Goal: Task Accomplishment & Management: Manage account settings

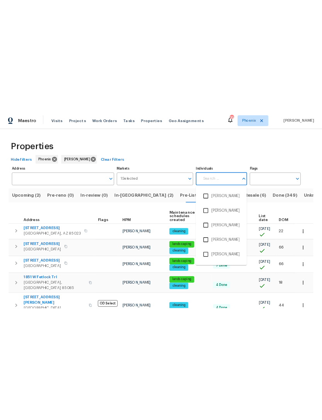
scroll to position [38, 0]
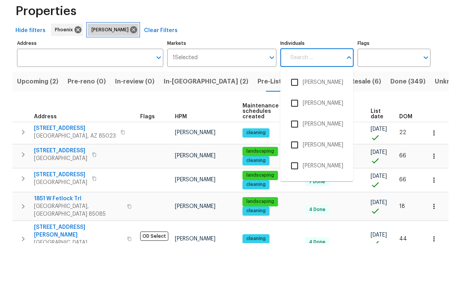
click at [130, 64] on icon at bounding box center [133, 67] width 7 height 7
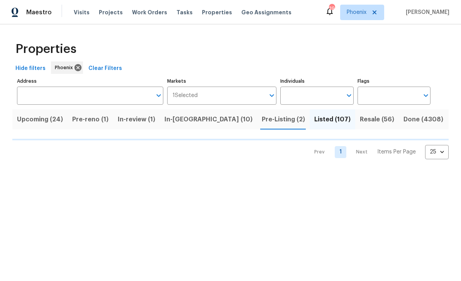
click at [312, 97] on input "Individuals" at bounding box center [310, 95] width 61 height 18
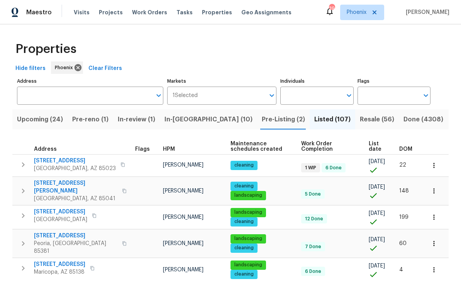
click at [318, 94] on input "Individuals" at bounding box center [310, 95] width 61 height 18
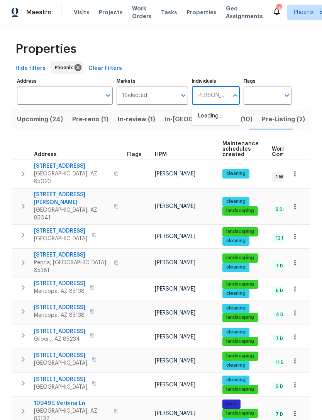
type input "[PERSON_NAME]"
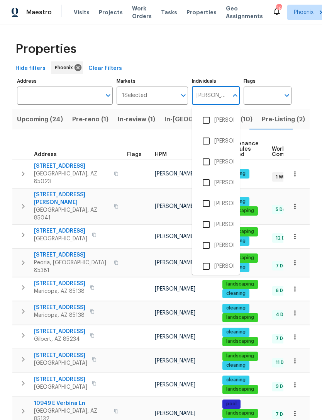
click at [210, 246] on input "checkbox" at bounding box center [206, 245] width 16 height 16
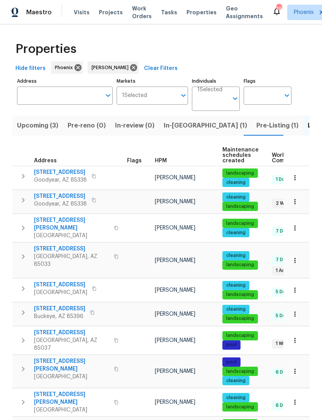
click at [173, 129] on span "In-[GEOGRAPHIC_DATA] (1)" at bounding box center [205, 125] width 83 height 11
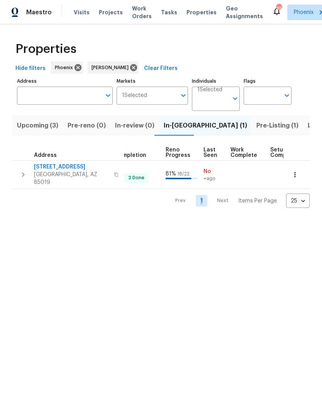
click at [191, 220] on html "Maestro Visits Projects Work Orders Tasks Properties Geo Assignments 39 Phoenix…" at bounding box center [161, 110] width 322 height 220
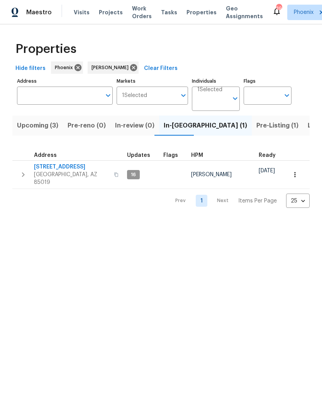
click at [43, 167] on span "[STREET_ADDRESS]" at bounding box center [71, 167] width 75 height 8
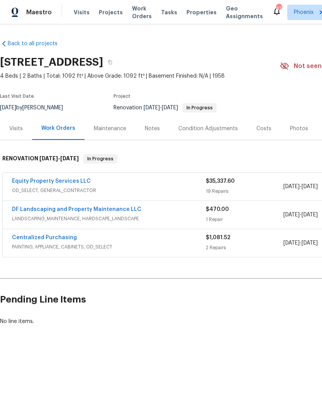
click at [33, 178] on link "Equity Property Services LLC" at bounding box center [51, 180] width 79 height 5
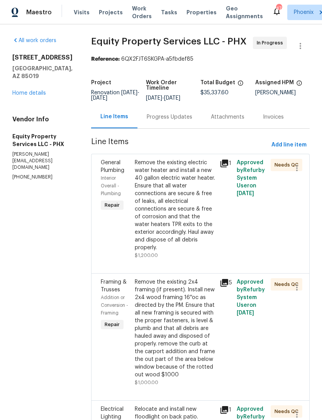
click at [214, 122] on div "Attachments" at bounding box center [227, 116] width 52 height 23
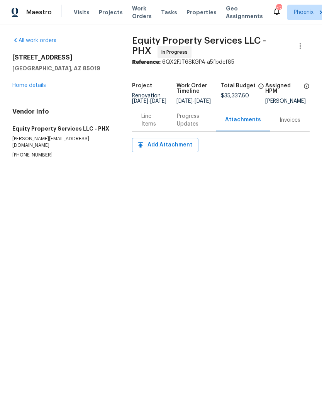
click at [193, 125] on div "Progress Updates" at bounding box center [192, 119] width 30 height 15
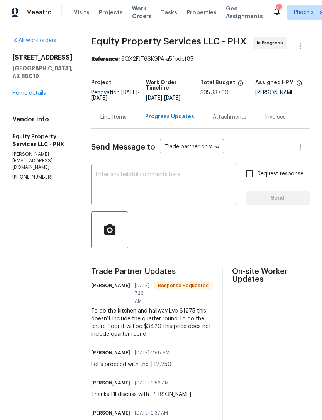
click at [21, 96] on link "Home details" at bounding box center [29, 92] width 34 height 5
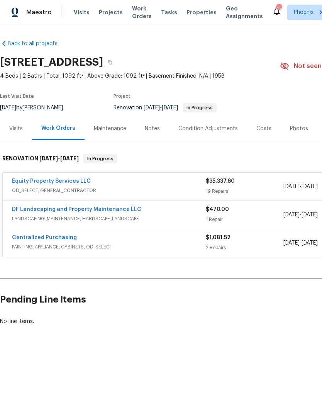
click at [51, 179] on link "Equity Property Services LLC" at bounding box center [51, 180] width 79 height 5
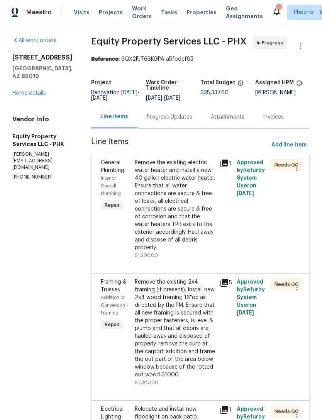
click at [158, 124] on div "Progress Updates" at bounding box center [169, 116] width 64 height 23
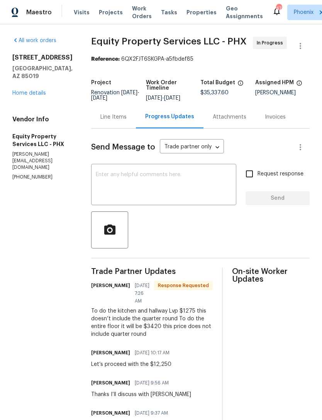
click at [16, 96] on link "Home details" at bounding box center [29, 92] width 34 height 5
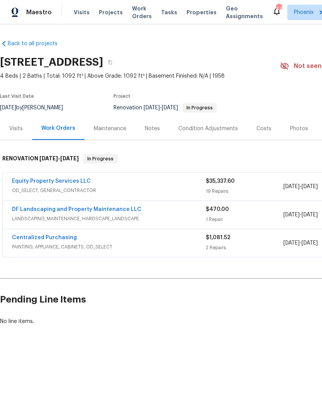
click at [267, 129] on div "Costs" at bounding box center [263, 129] width 15 height 8
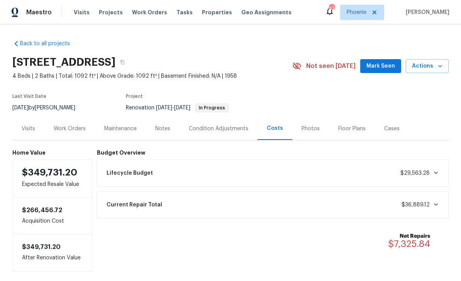
click at [322, 73] on button "Mark Seen" at bounding box center [380, 66] width 41 height 14
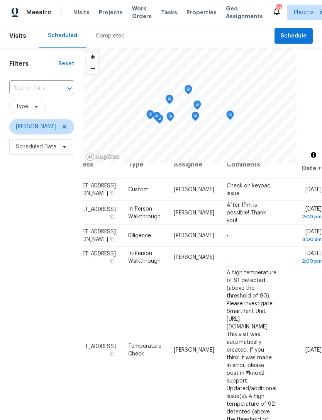
scroll to position [13, 65]
click at [0, 0] on span at bounding box center [0, 0] width 0 height 0
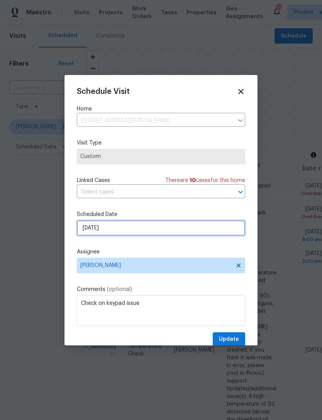
click at [195, 235] on input "9/5/2025" at bounding box center [161, 227] width 168 height 15
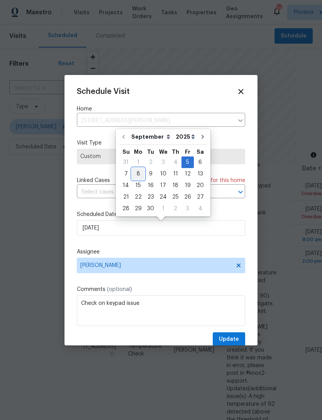
click at [139, 173] on div "8" at bounding box center [138, 173] width 12 height 11
type input "9/8/2025"
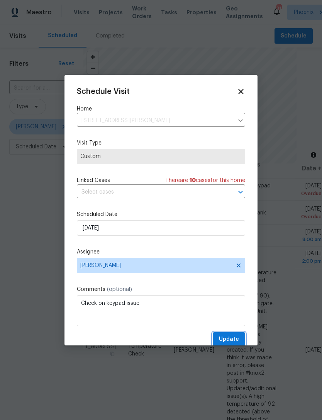
click at [230, 340] on span "Update" at bounding box center [229, 339] width 20 height 10
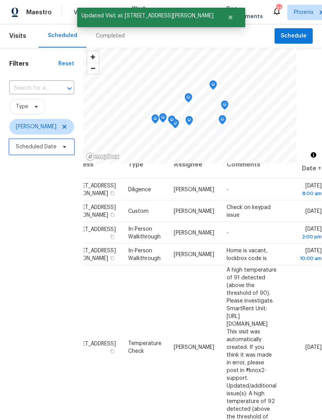
click at [30, 148] on span "Scheduled Date" at bounding box center [36, 147] width 41 height 8
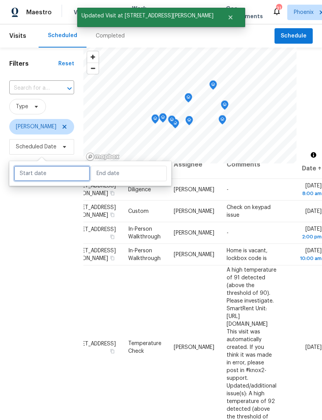
click at [61, 181] on input "text" at bounding box center [52, 173] width 76 height 15
select select "8"
select select "2025"
select select "9"
select select "2025"
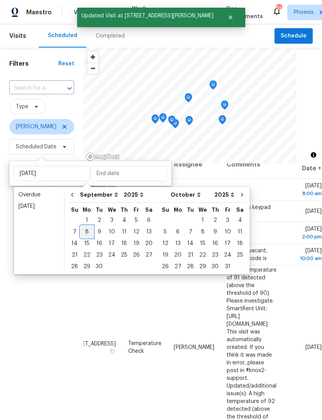
click at [88, 231] on div "8" at bounding box center [87, 231] width 12 height 11
type input "Mon, Sep 08"
click at [88, 230] on div "8" at bounding box center [87, 231] width 12 height 11
type input "Mon, Sep 08"
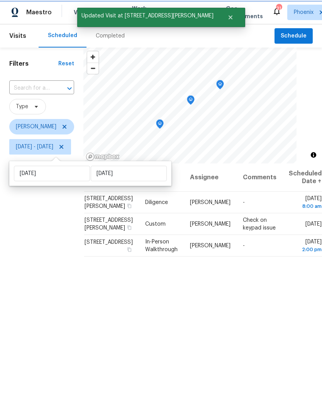
scroll to position [0, 2]
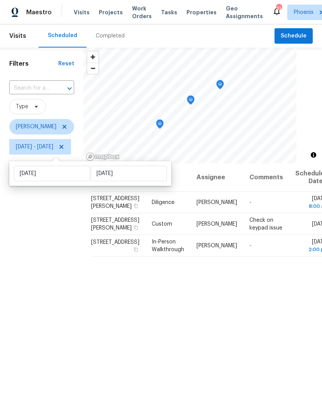
click at [37, 230] on div "Filters Reset ​ Type Brian Borntrager Mon, Sep 08 - Mon, Sep 08" at bounding box center [41, 273] width 83 height 452
